Goal: Book appointment/travel/reservation

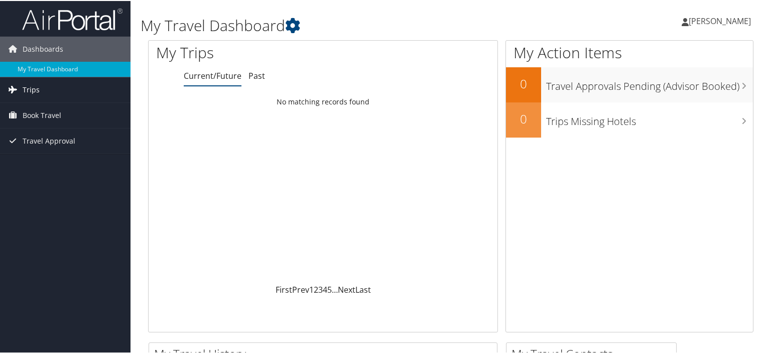
click at [51, 94] on link "Trips" at bounding box center [65, 88] width 130 height 25
click at [57, 180] on span "Travel Approval" at bounding box center [49, 185] width 53 height 25
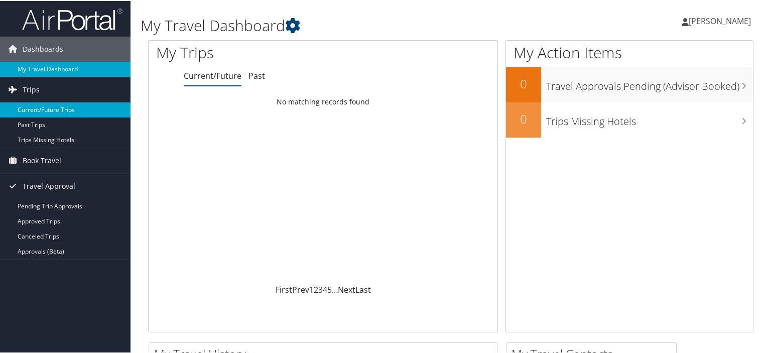
click at [42, 111] on link "Current/Future Trips" at bounding box center [65, 108] width 130 height 15
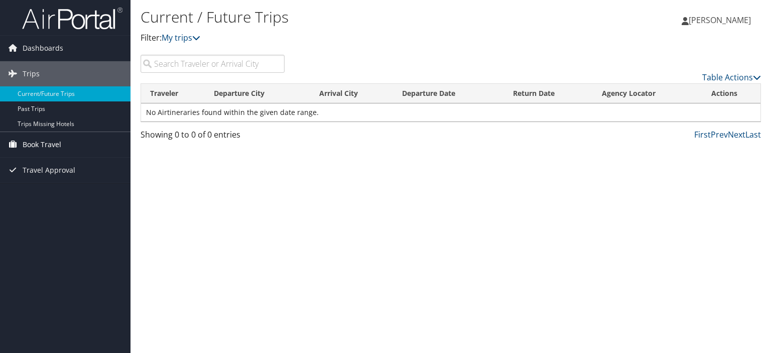
click at [83, 144] on link "Book Travel" at bounding box center [65, 144] width 130 height 25
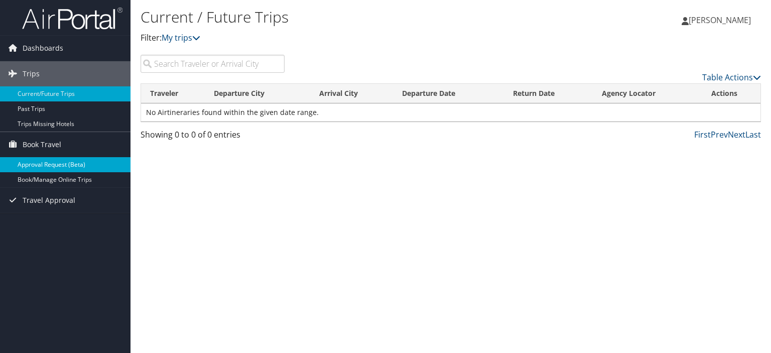
click at [48, 160] on link "Approval Request (Beta)" at bounding box center [65, 164] width 130 height 15
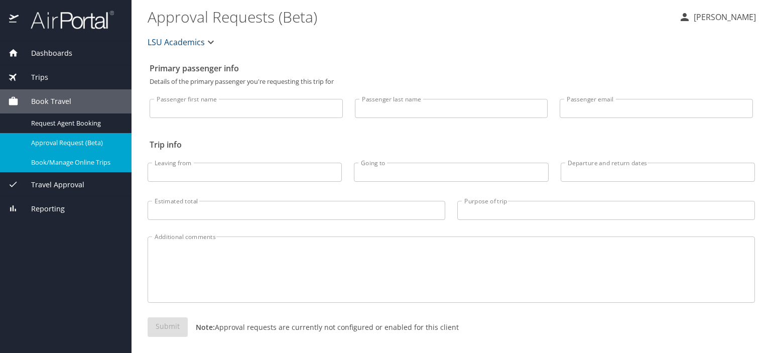
click at [107, 165] on span "Book/Manage Online Trips" at bounding box center [75, 163] width 88 height 10
